Goal: Find specific page/section: Find specific page/section

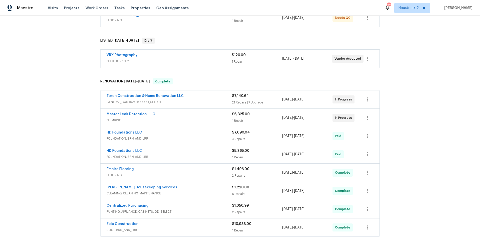
scroll to position [109, 0]
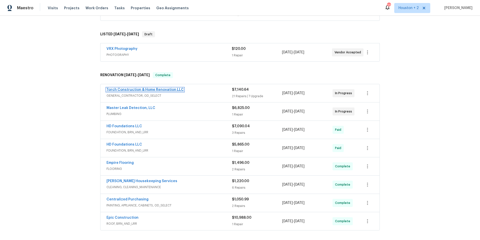
click at [147, 90] on link "Torch Construction & Home Renovation LLC" at bounding box center [145, 90] width 77 height 4
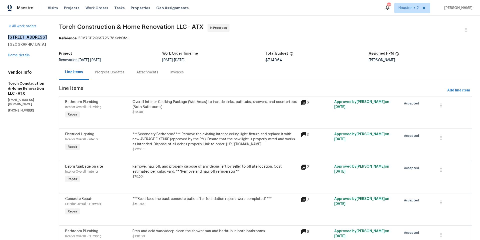
drag, startPoint x: 9, startPoint y: 37, endPoint x: 43, endPoint y: 38, distance: 34.8
click at [43, 38] on h2 "[STREET_ADDRESS]" at bounding box center [27, 37] width 39 height 5
copy h2 "[STREET_ADDRESS]"
click at [21, 56] on link "Home details" at bounding box center [19, 56] width 22 height 4
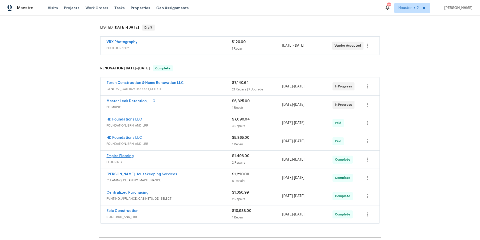
scroll to position [119, 0]
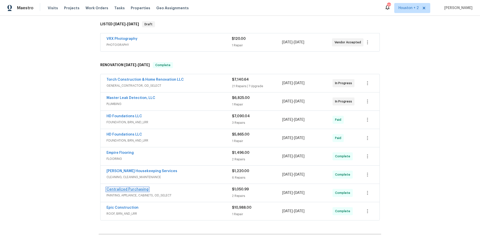
click at [128, 188] on link "Centralized Purchasing" at bounding box center [128, 189] width 42 height 4
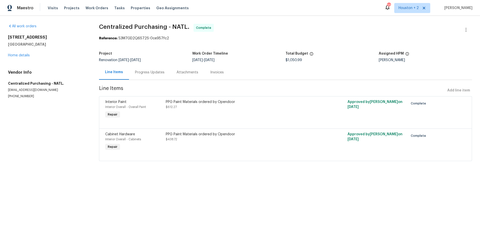
click at [86, 152] on section "All work orders [STREET_ADDRESS] Home details Vendor Info Centralized Purchasin…" at bounding box center [47, 95] width 79 height 143
